Goal: Task Accomplishment & Management: Manage account settings

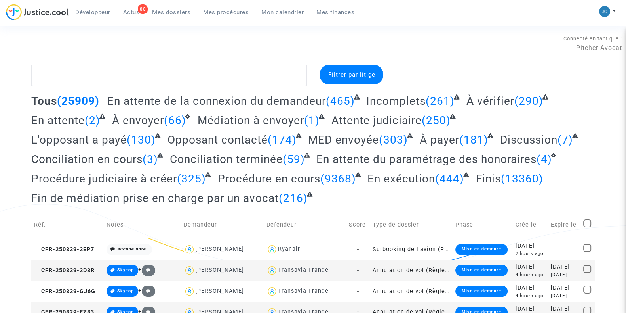
drag, startPoint x: 0, startPoint y: 0, endPoint x: 281, endPoint y: 16, distance: 281.8
click at [281, 16] on link "Mon calendrier" at bounding box center [282, 12] width 55 height 12
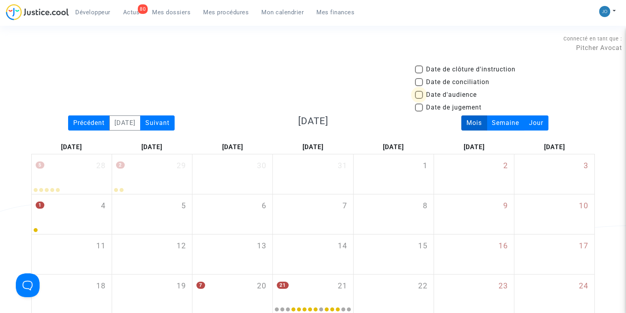
click at [421, 95] on span at bounding box center [419, 95] width 8 height 8
click at [419, 99] on input "Date d'audience" at bounding box center [419, 99] width 0 height 0
checkbox input "true"
click at [160, 118] on div "Suivant" at bounding box center [157, 122] width 34 height 15
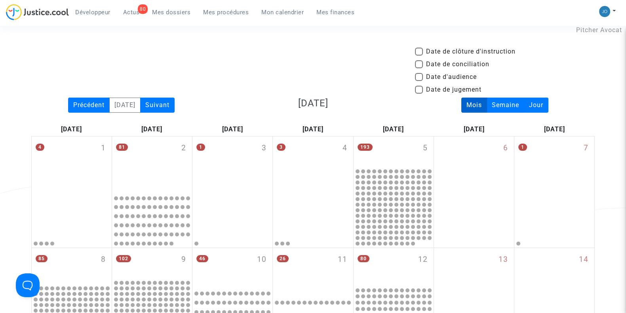
scroll to position [17, 0]
click at [417, 77] on span at bounding box center [419, 77] width 8 height 8
click at [419, 81] on input "Date d'audience" at bounding box center [419, 81] width 0 height 0
checkbox input "true"
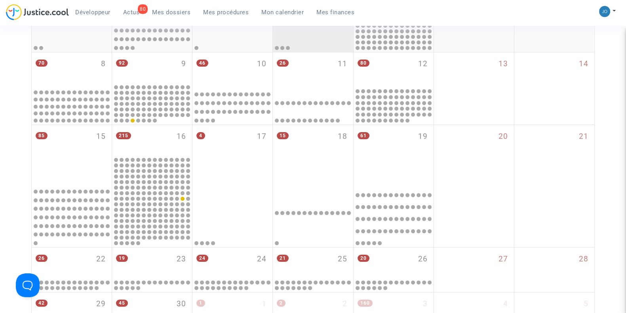
scroll to position [218, 0]
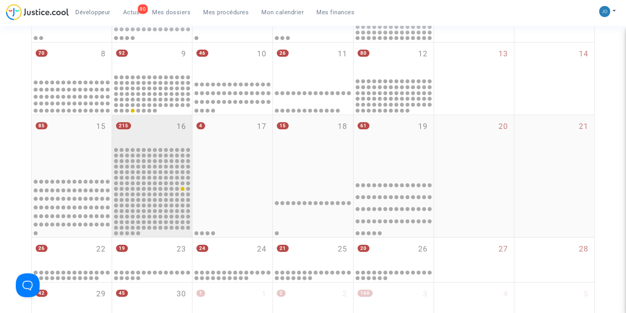
click at [156, 129] on div "215 16" at bounding box center [152, 130] width 80 height 31
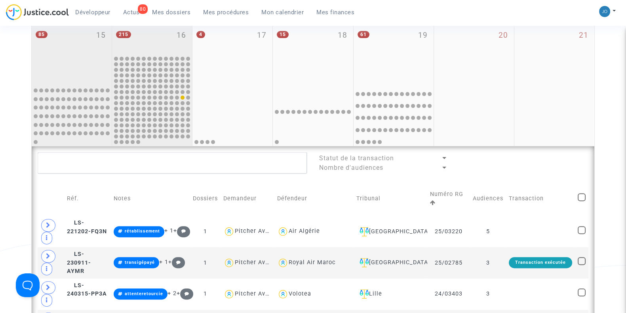
scroll to position [307, 0]
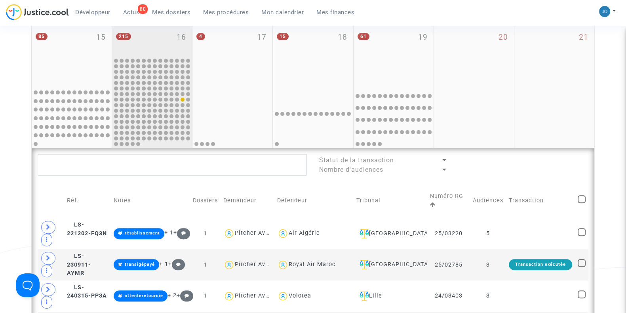
click at [152, 42] on div "215 16" at bounding box center [152, 41] width 80 height 31
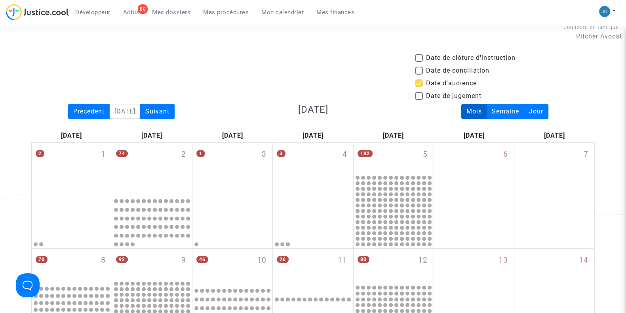
scroll to position [0, 0]
